Goal: Check status: Check status

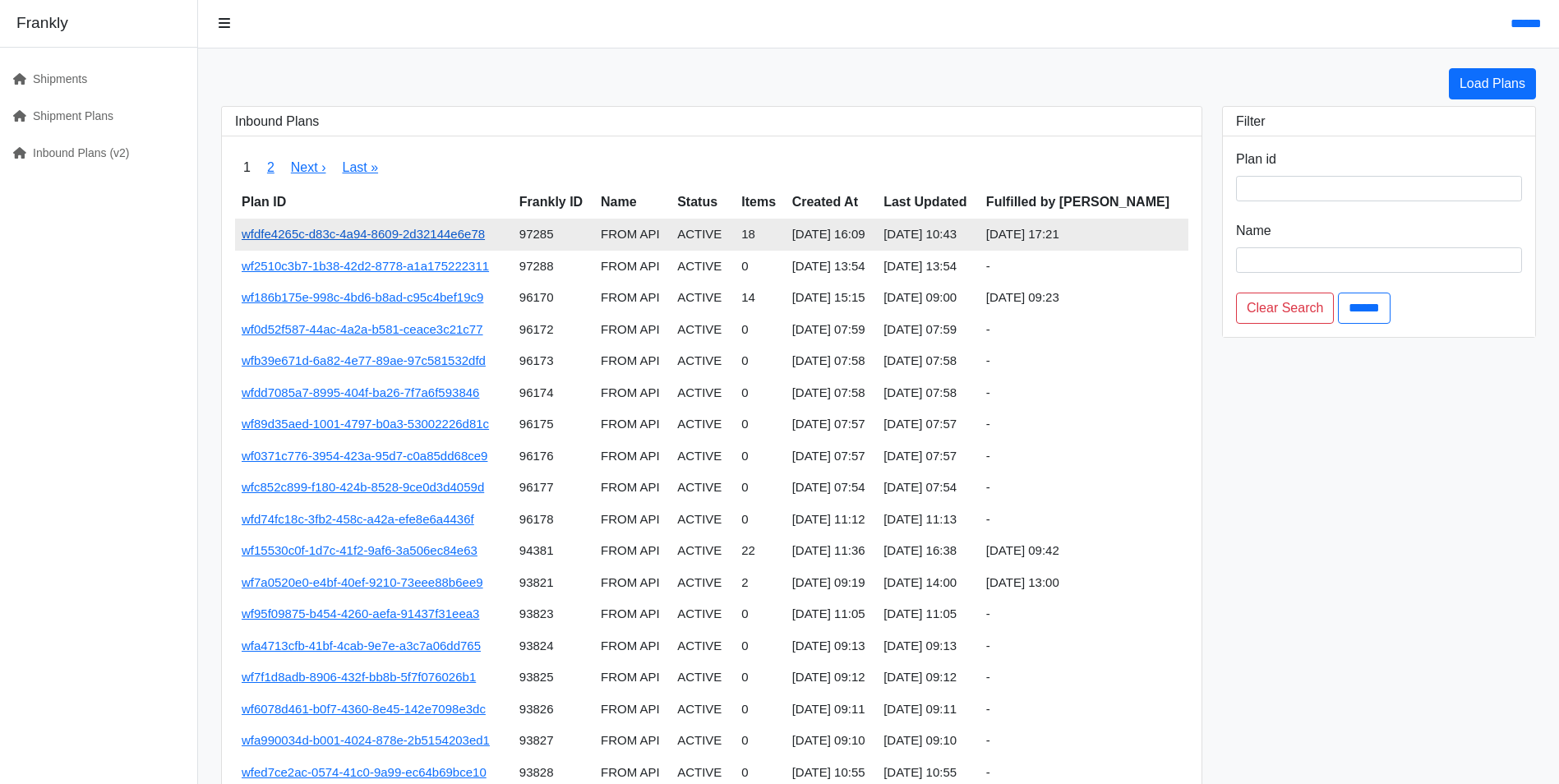
click at [343, 240] on link "wfdfe4265c-d83c-4a94-8609-2d32144e6e78" at bounding box center [362, 233] width 243 height 14
click at [434, 236] on link "wfdfe4265c-d83c-4a94-8609-2d32144e6e78" at bounding box center [362, 233] width 243 height 14
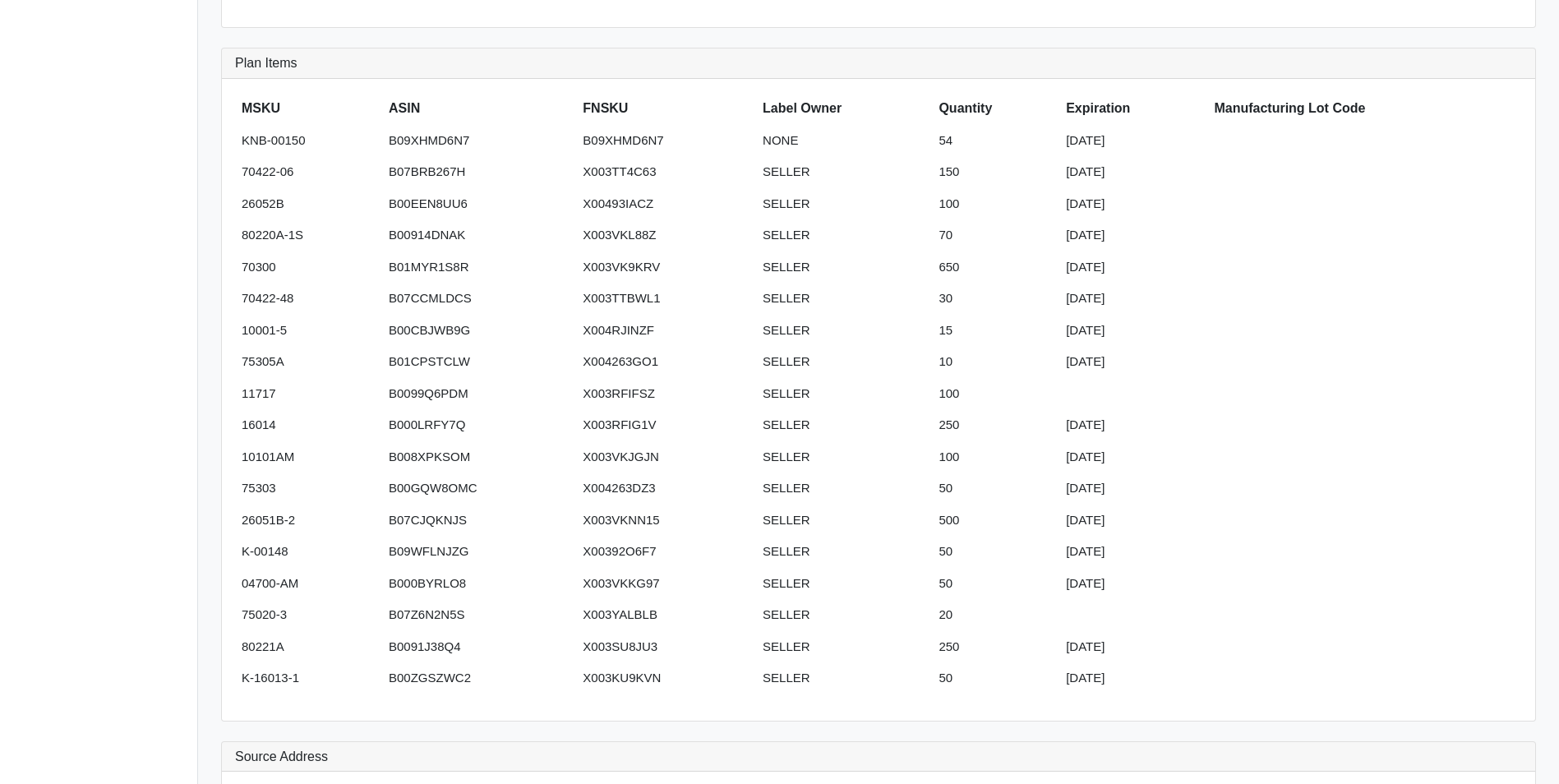
scroll to position [411, 0]
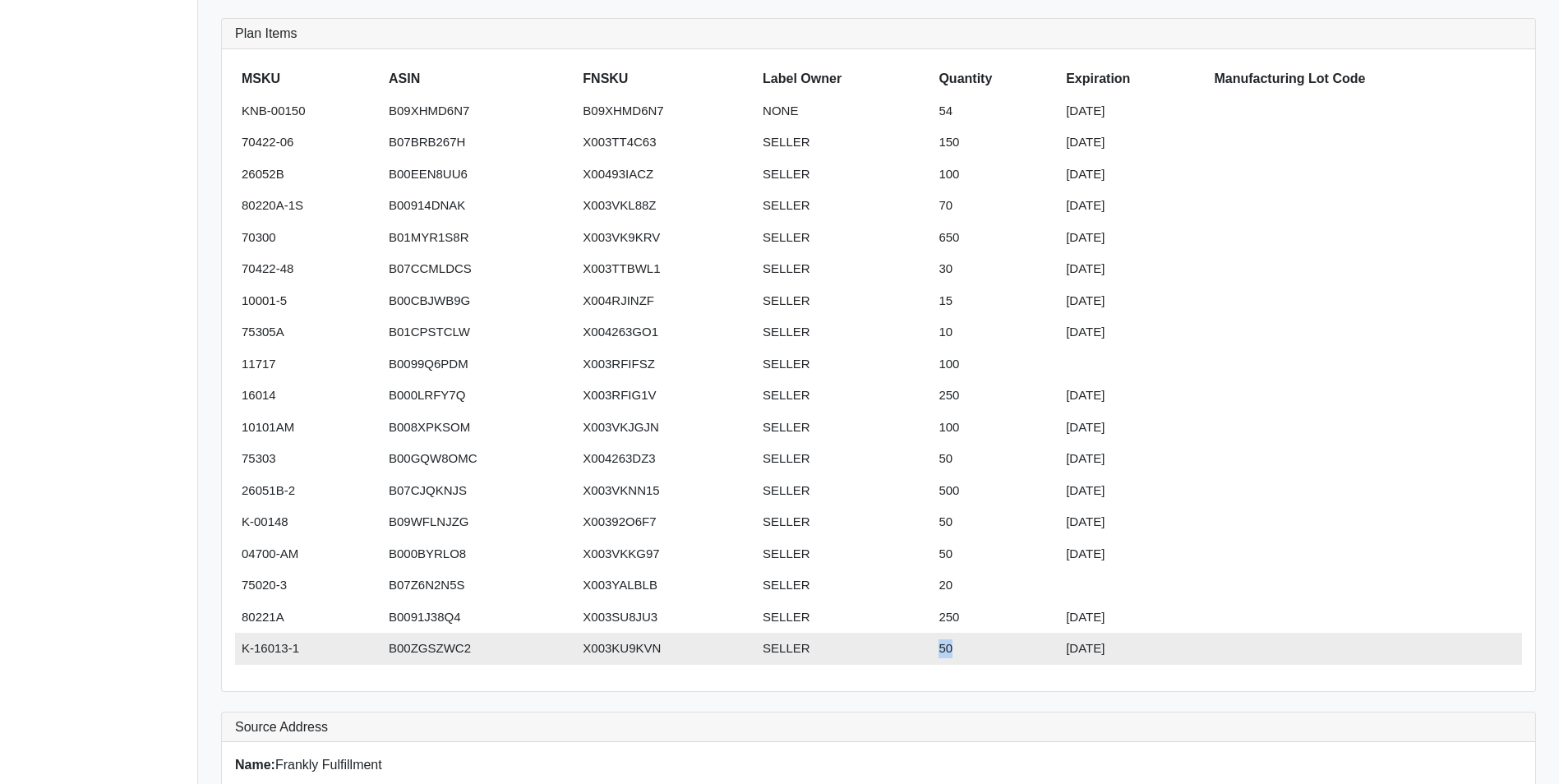
drag, startPoint x: 935, startPoint y: 645, endPoint x: 972, endPoint y: 644, distance: 37.0
click at [972, 644] on td "50" at bounding box center [995, 648] width 128 height 32
click at [941, 651] on td "50" at bounding box center [995, 648] width 128 height 32
